Goal: Navigation & Orientation: Find specific page/section

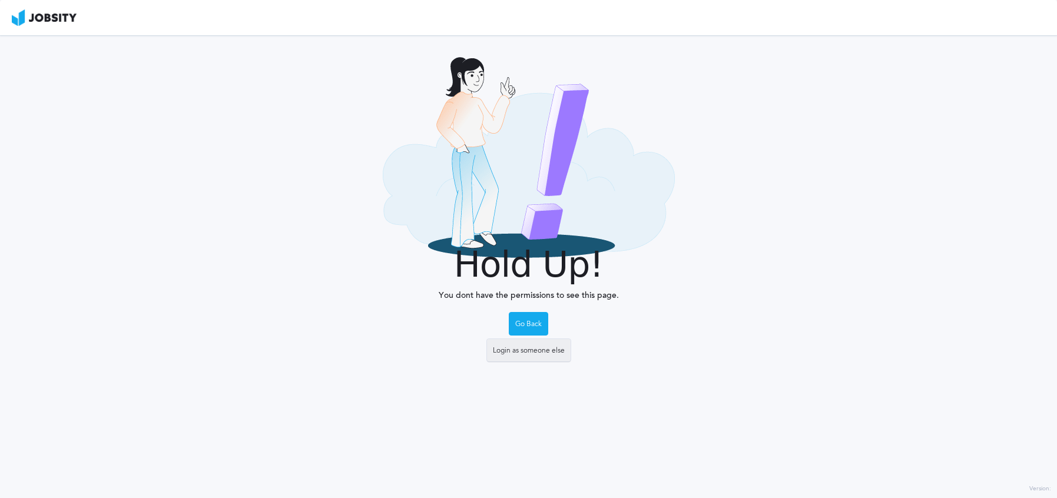
click at [526, 353] on div "Login as someone else" at bounding box center [529, 351] width 84 height 24
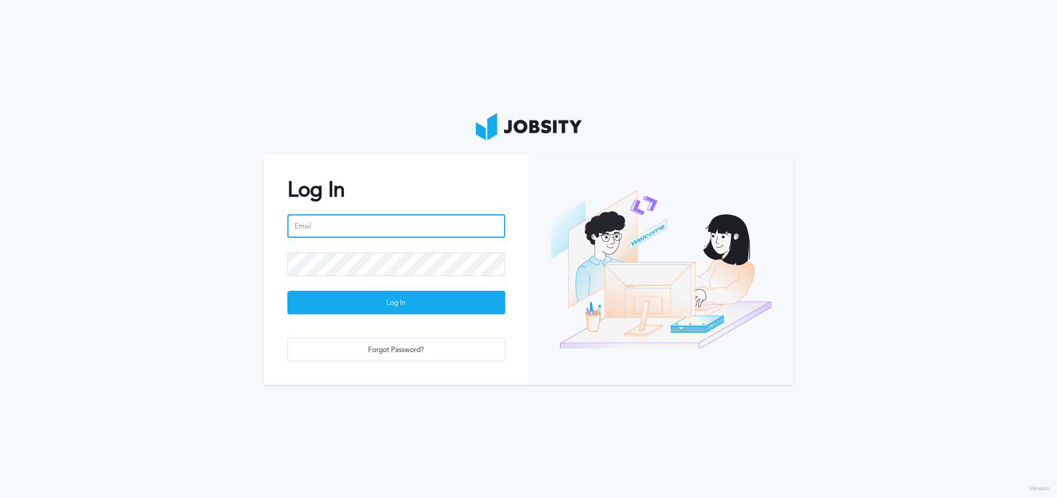
click at [373, 233] on input "email" at bounding box center [396, 226] width 218 height 24
click at [0, 497] on com-1password-button at bounding box center [0, 498] width 0 height 0
type input "[EMAIL_ADDRESS][DOMAIN_NAME]"
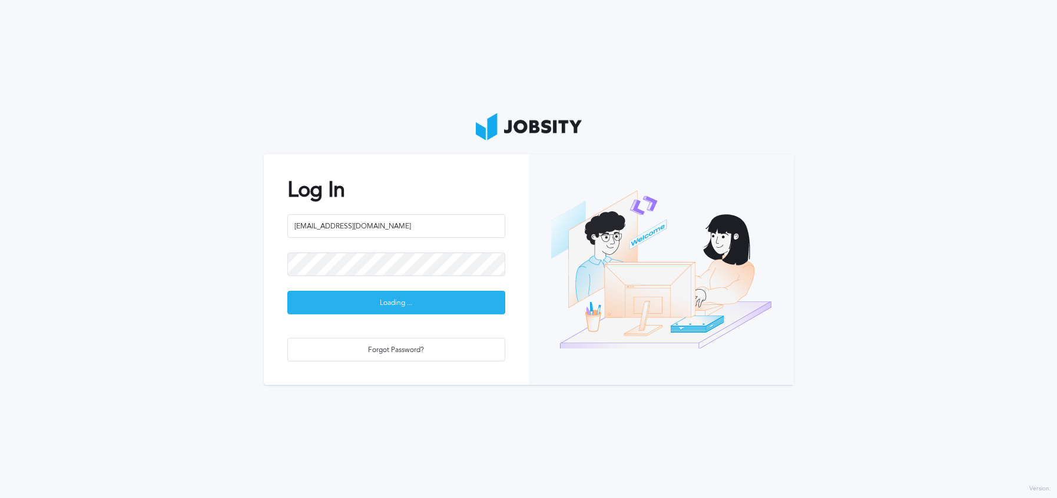
click at [367, 308] on div "Loading ..." at bounding box center [396, 303] width 217 height 24
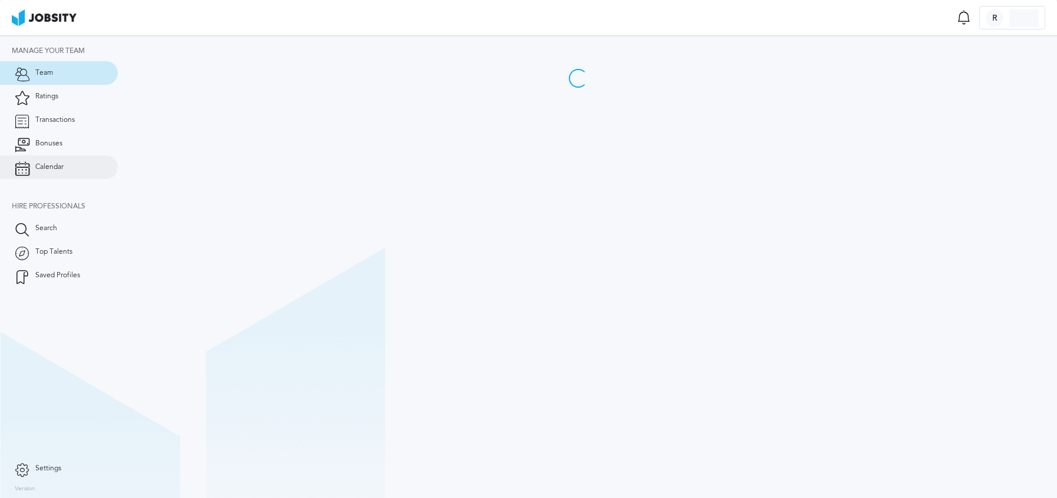
click at [62, 165] on span "Calendar" at bounding box center [49, 167] width 28 height 8
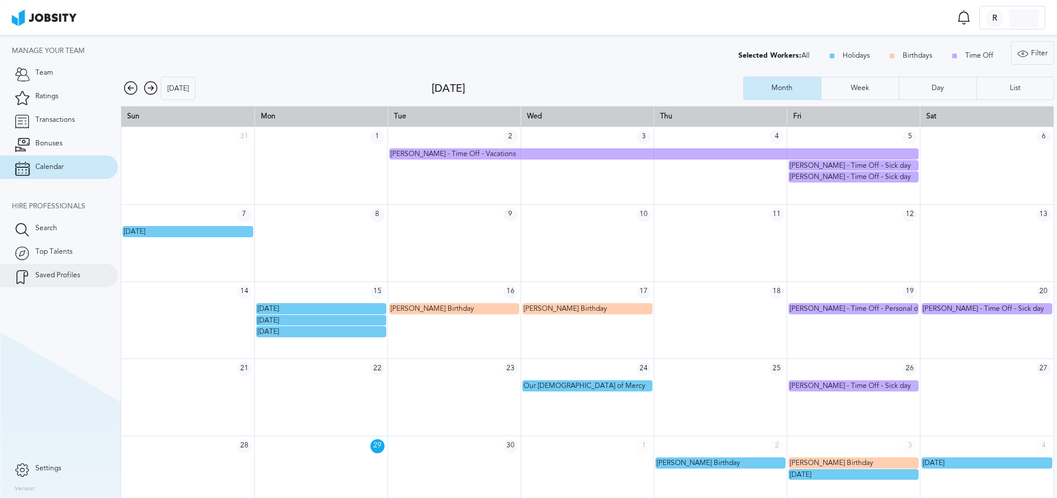
scroll to position [16, 0]
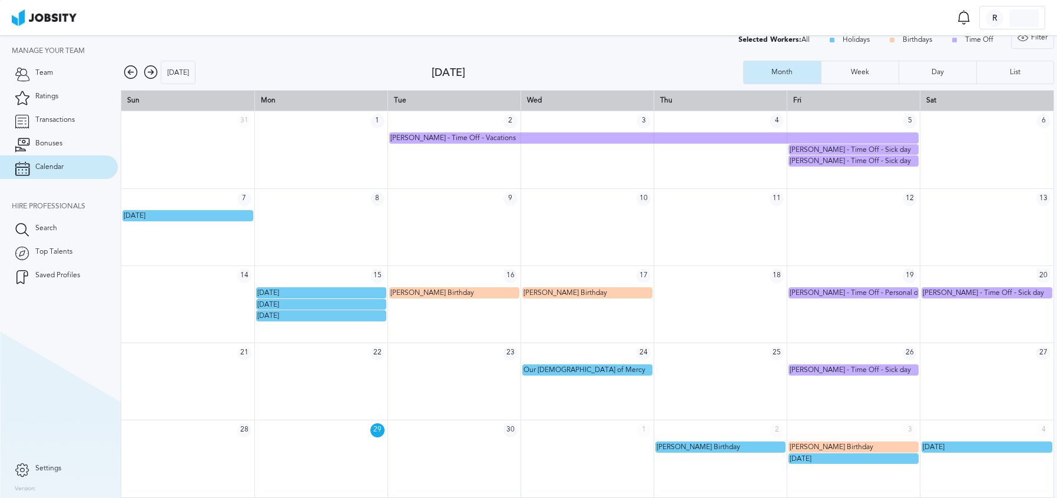
click at [150, 74] on icon at bounding box center [151, 72] width 14 height 14
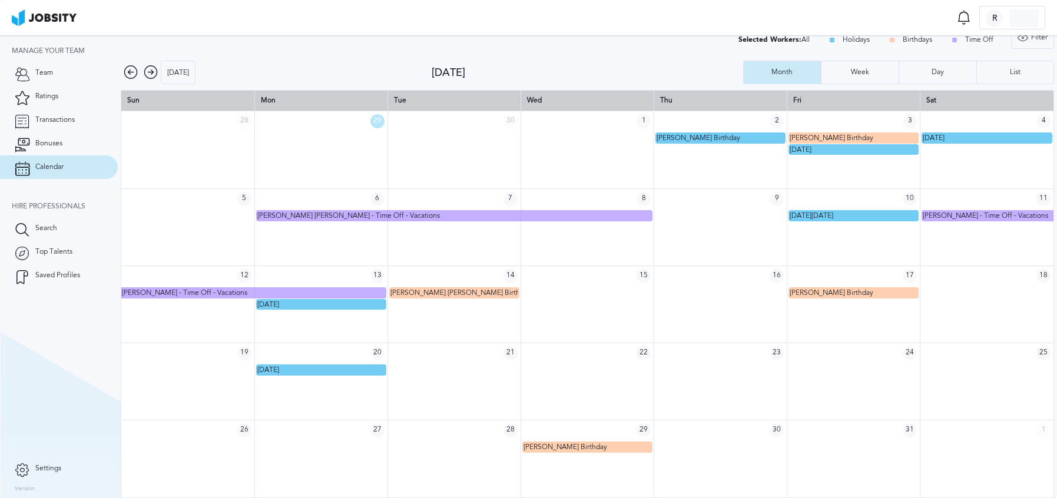
click at [148, 75] on icon at bounding box center [151, 72] width 14 height 14
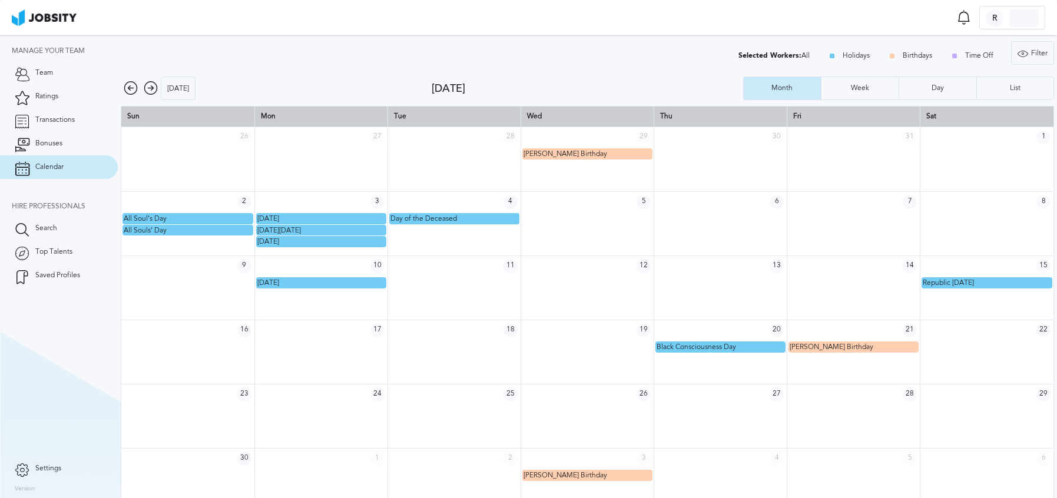
click at [132, 89] on icon at bounding box center [131, 88] width 14 height 14
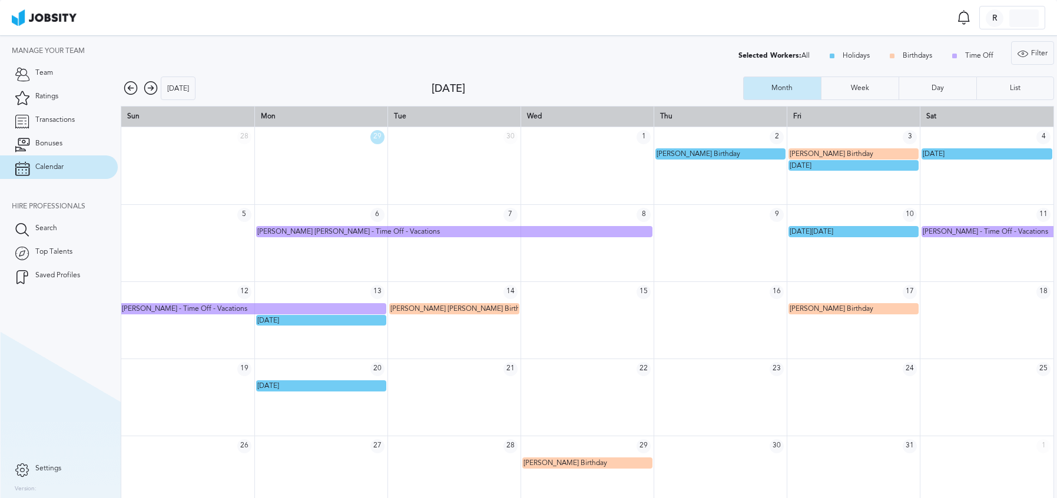
click at [150, 88] on icon at bounding box center [151, 88] width 14 height 14
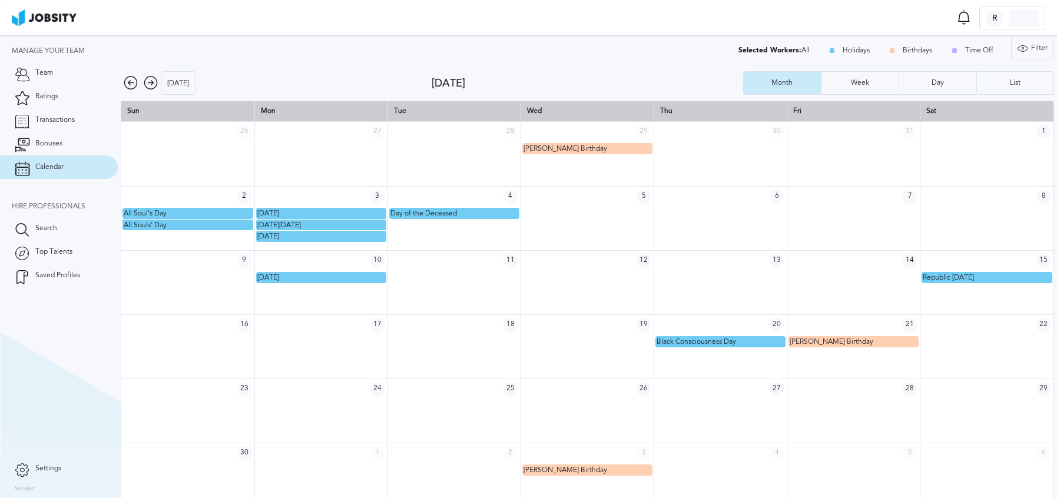
scroll to position [16, 0]
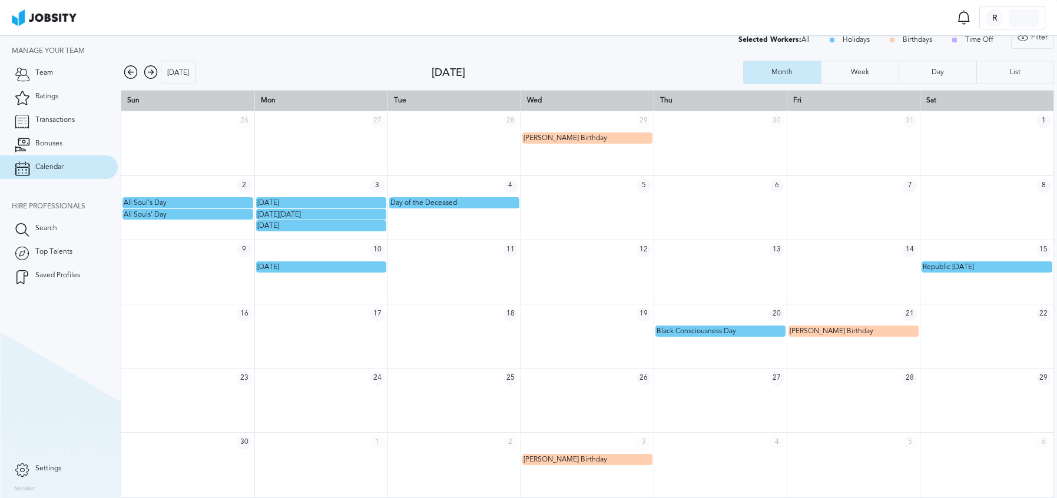
click at [154, 72] on icon at bounding box center [151, 72] width 14 height 14
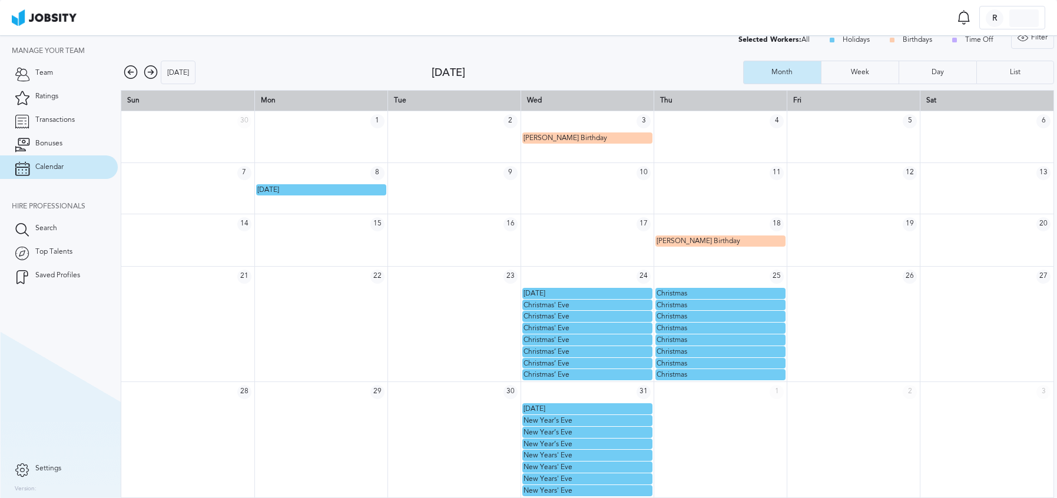
scroll to position [0, 0]
